Goal: Information Seeking & Learning: Learn about a topic

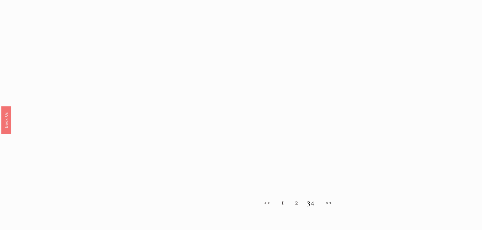
scroll to position [430, 0]
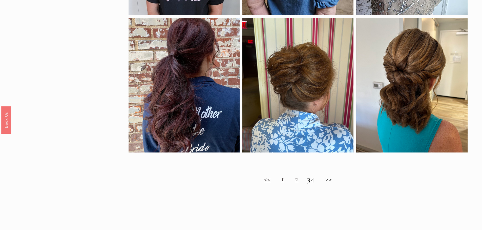
click at [295, 184] on link "2" at bounding box center [297, 178] width 4 height 9
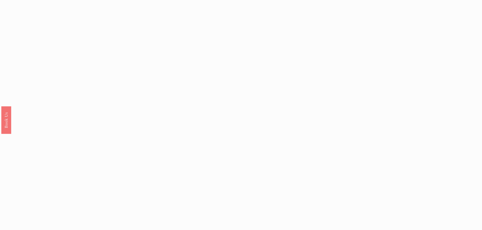
scroll to position [430, 0]
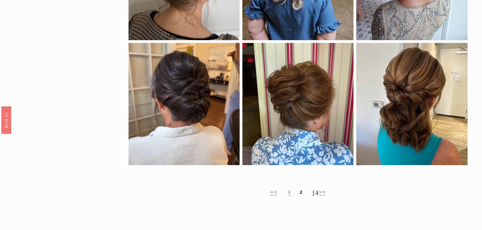
click at [311, 196] on link "3" at bounding box center [313, 191] width 4 height 9
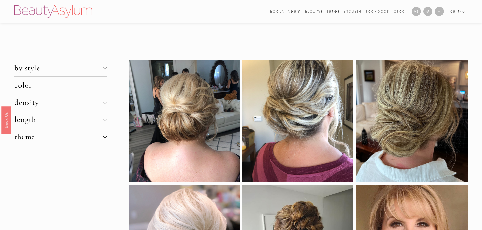
click at [35, 70] on span "by style" at bounding box center [58, 67] width 88 height 9
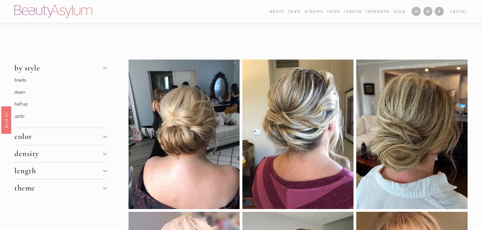
click at [35, 70] on span "by style" at bounding box center [58, 67] width 88 height 9
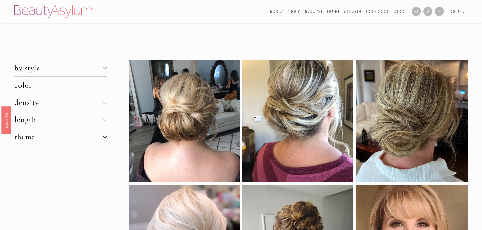
click at [29, 118] on span "length" at bounding box center [58, 119] width 88 height 9
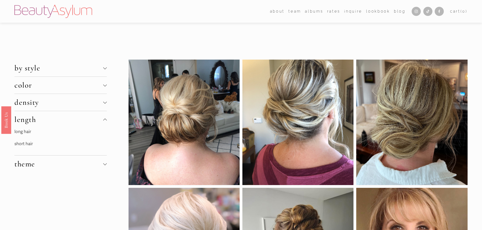
click at [28, 131] on link "long hair" at bounding box center [22, 131] width 17 height 5
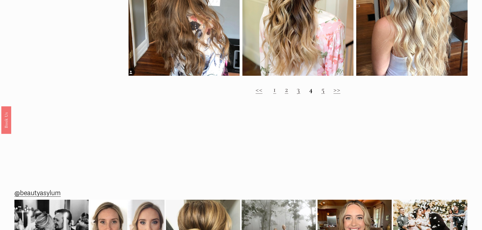
scroll to position [784, 0]
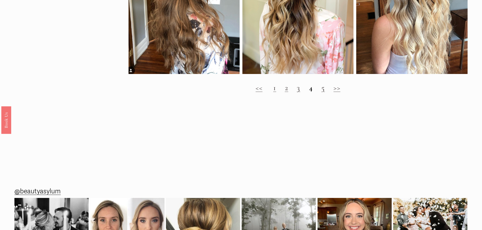
click at [323, 93] on link "5" at bounding box center [323, 87] width 4 height 9
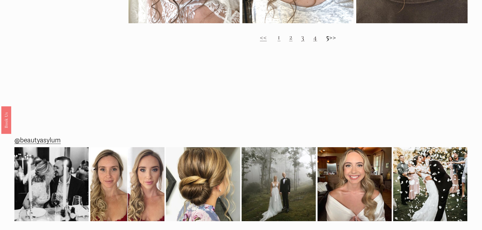
scroll to position [733, 0]
